Goal: Information Seeking & Learning: Learn about a topic

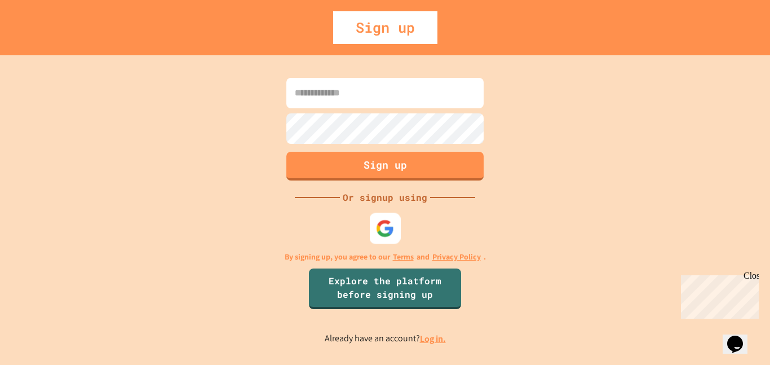
click at [395, 223] on div at bounding box center [385, 228] width 31 height 31
click at [363, 164] on button "Sign up" at bounding box center [384, 166] width 197 height 29
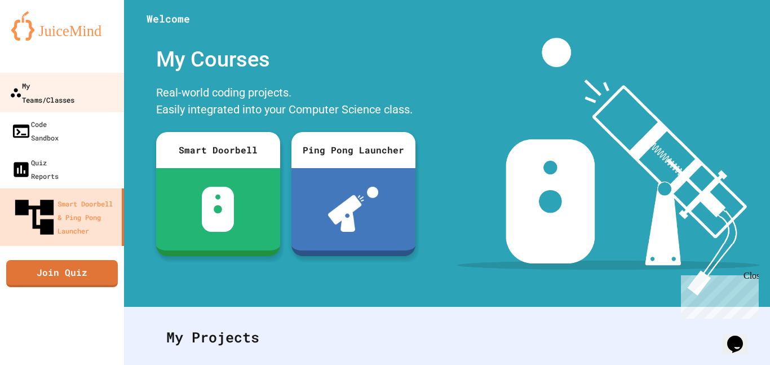
click at [32, 94] on link "My Teams/Classes" at bounding box center [62, 92] width 128 height 39
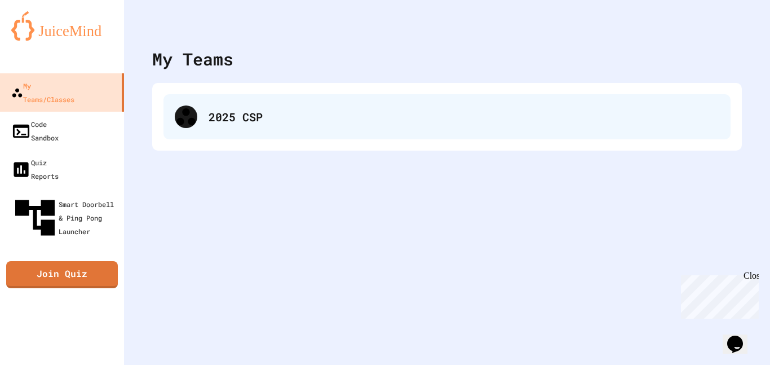
click at [273, 117] on div "2025 CSP" at bounding box center [464, 116] width 511 height 17
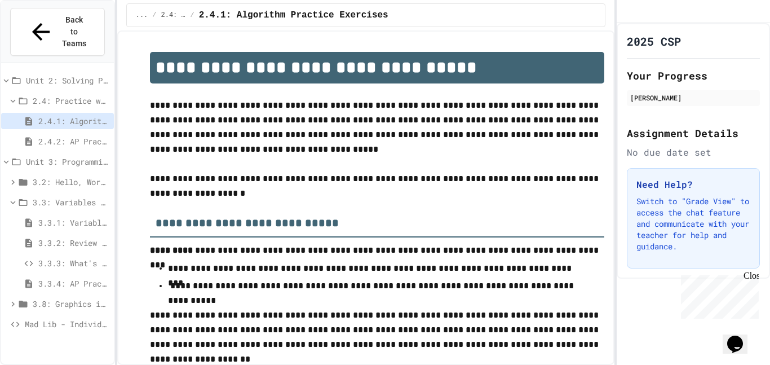
click at [58, 135] on span "2.4.2: AP Practice Questions" at bounding box center [73, 141] width 71 height 12
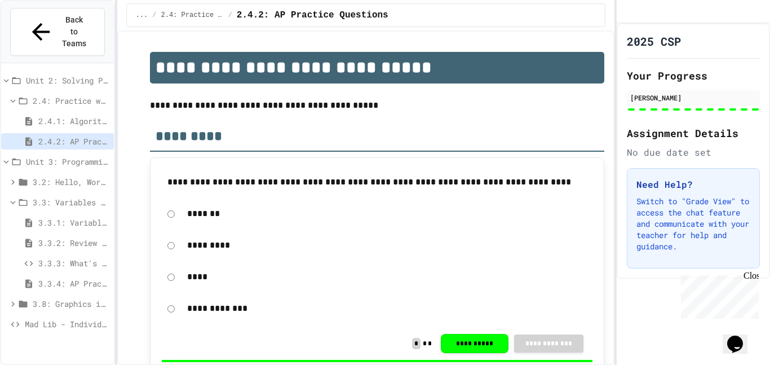
click at [90, 318] on span "Mad Lib - Individual Assignment" at bounding box center [67, 324] width 85 height 12
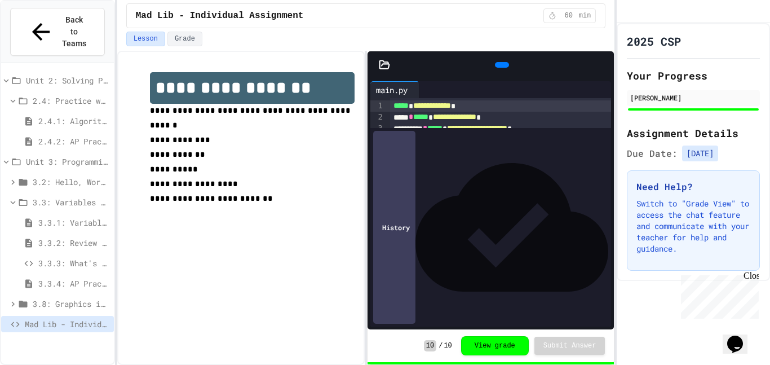
click at [505, 68] on icon at bounding box center [508, 72] width 6 height 8
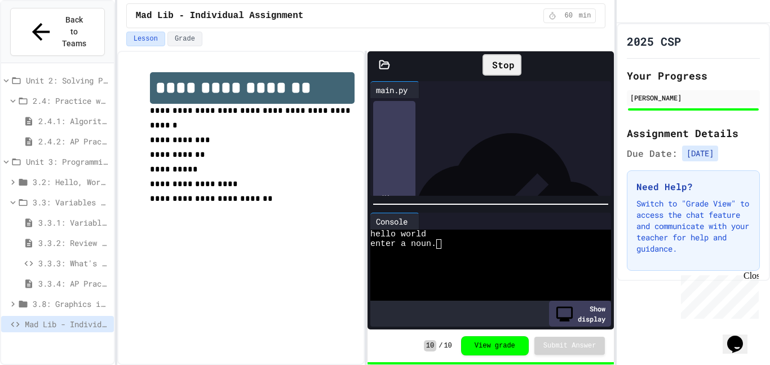
click at [439, 245] on textarea "Terminal input" at bounding box center [438, 244] width 5 height 10
click at [489, 65] on icon at bounding box center [489, 65] width 0 height 0
click at [217, 98] on h1 "**********" at bounding box center [252, 88] width 205 height 32
